Goal: Information Seeking & Learning: Learn about a topic

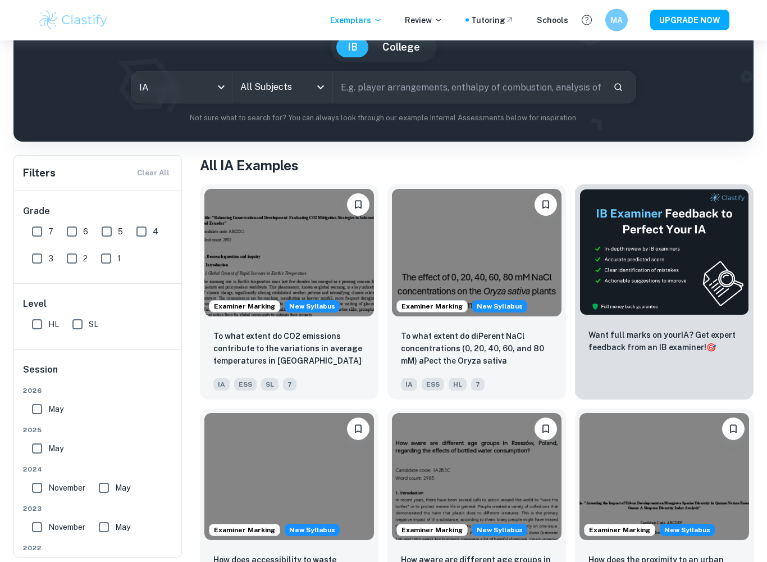
scroll to position [111, 0]
click at [219, 77] on body "We value your privacy We use cookies to enhance your browsing experience, serve…" at bounding box center [383, 210] width 767 height 562
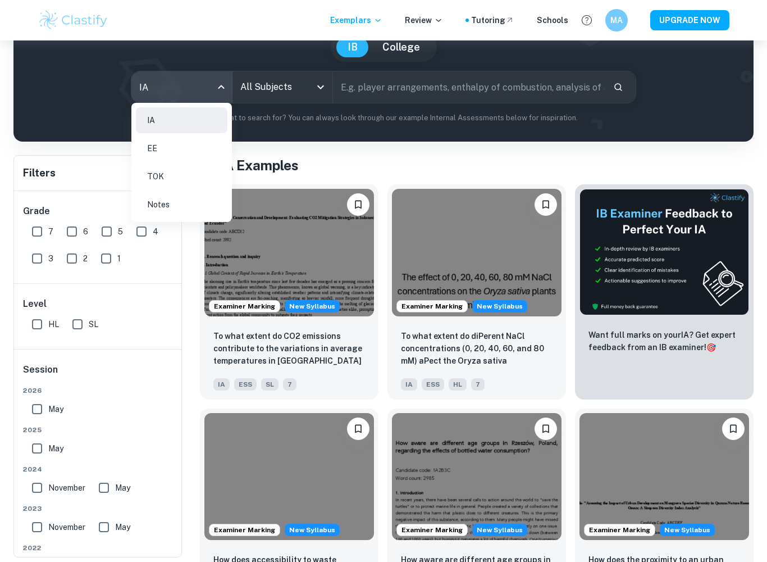
click at [298, 89] on div at bounding box center [383, 281] width 767 height 562
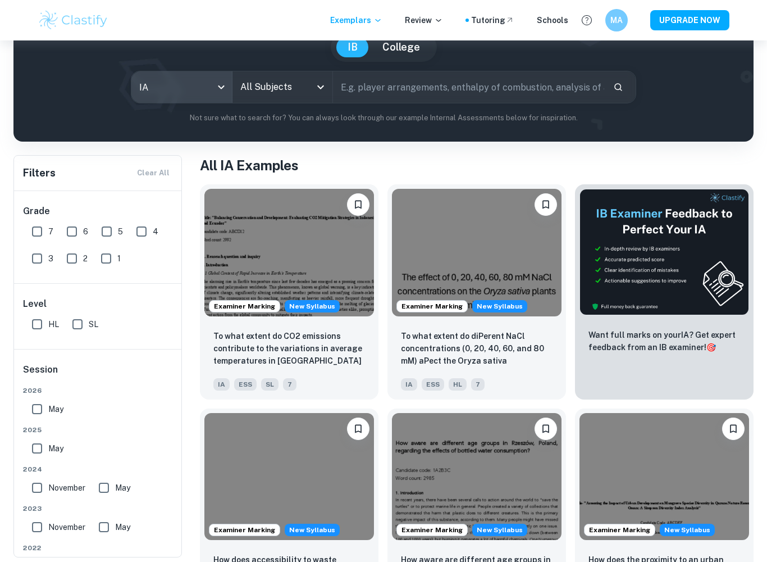
click at [200, 92] on body "We value your privacy We use cookies to enhance your browsing experience, serve…" at bounding box center [383, 210] width 767 height 562
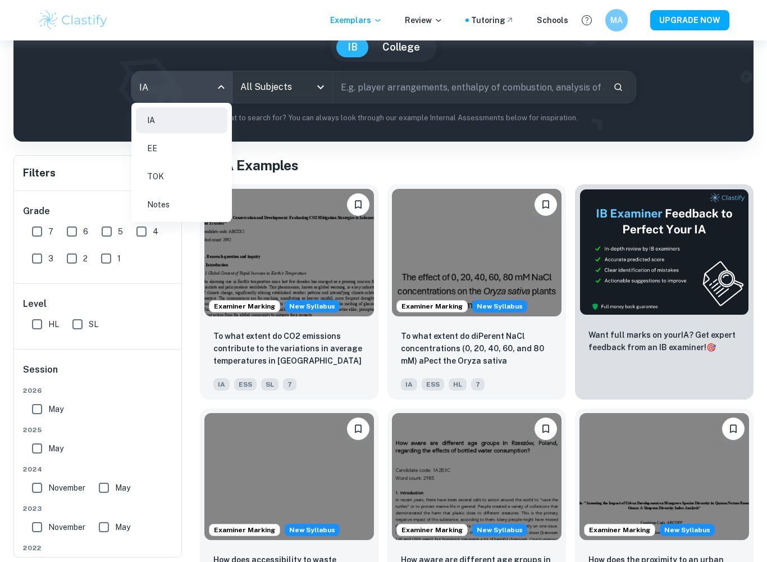
click at [202, 177] on li "TOK" at bounding box center [182, 176] width 92 height 26
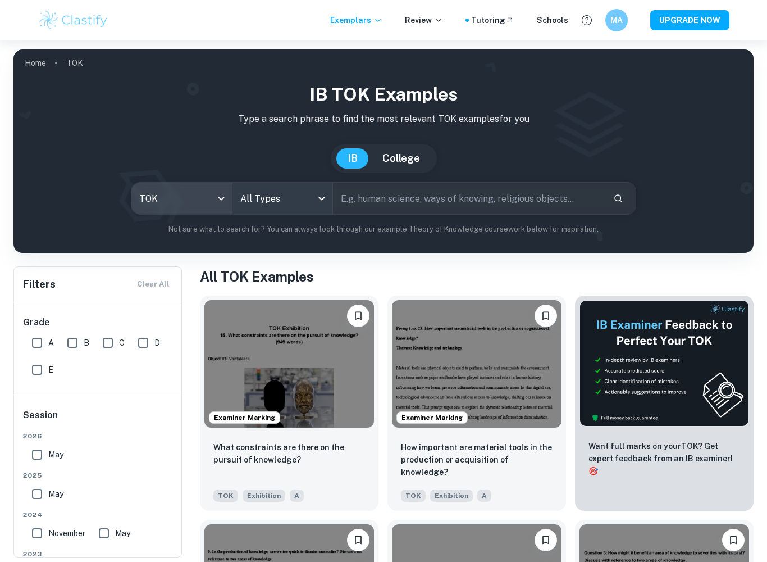
click at [290, 197] on body "We value your privacy We use cookies to enhance your browsing experience, serve…" at bounding box center [383, 321] width 767 height 562
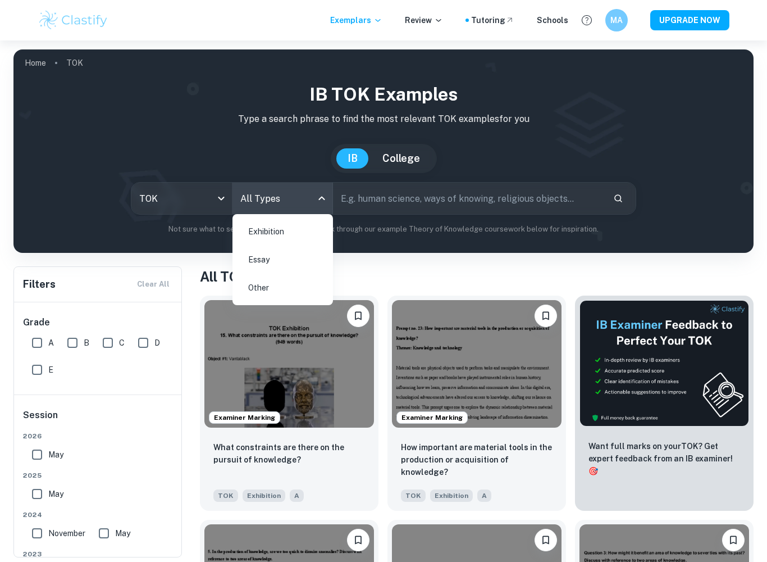
click at [305, 261] on li "Essay" at bounding box center [283, 260] width 92 height 26
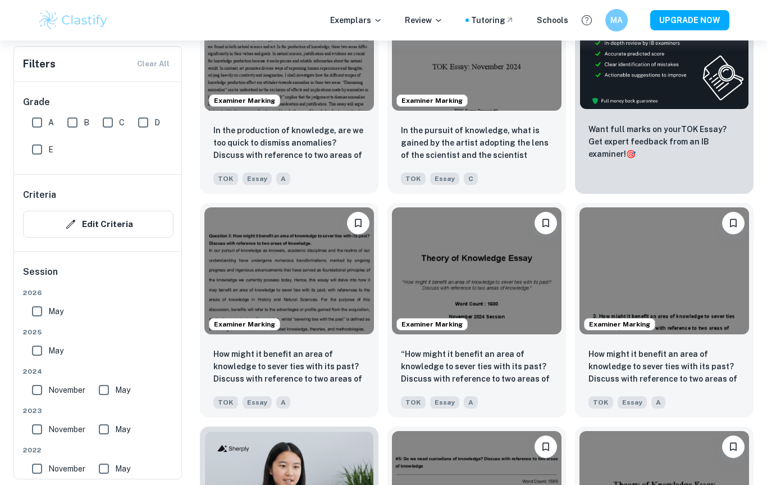
scroll to position [431, 0]
click at [348, 150] on p "In the production of knowledge, are we too quick to dismiss anomalies? Discuss …" at bounding box center [289, 142] width 152 height 38
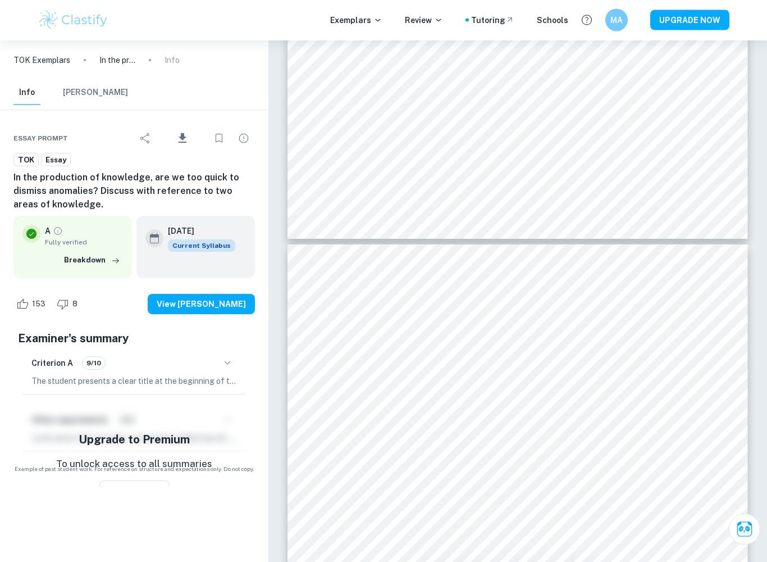
scroll to position [2360, 0]
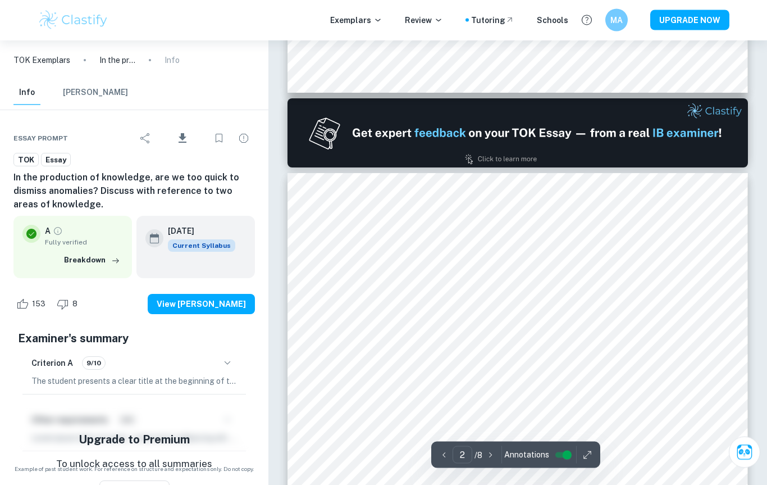
type input "1"
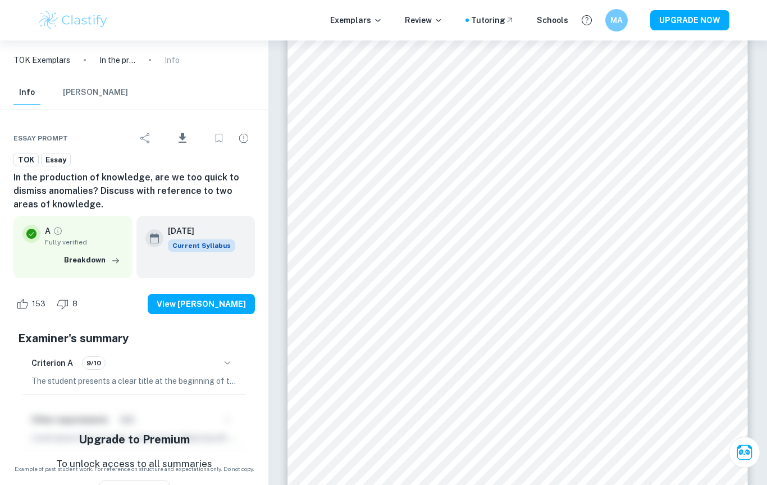
scroll to position [23, 0]
